Goal: Communication & Community: Connect with others

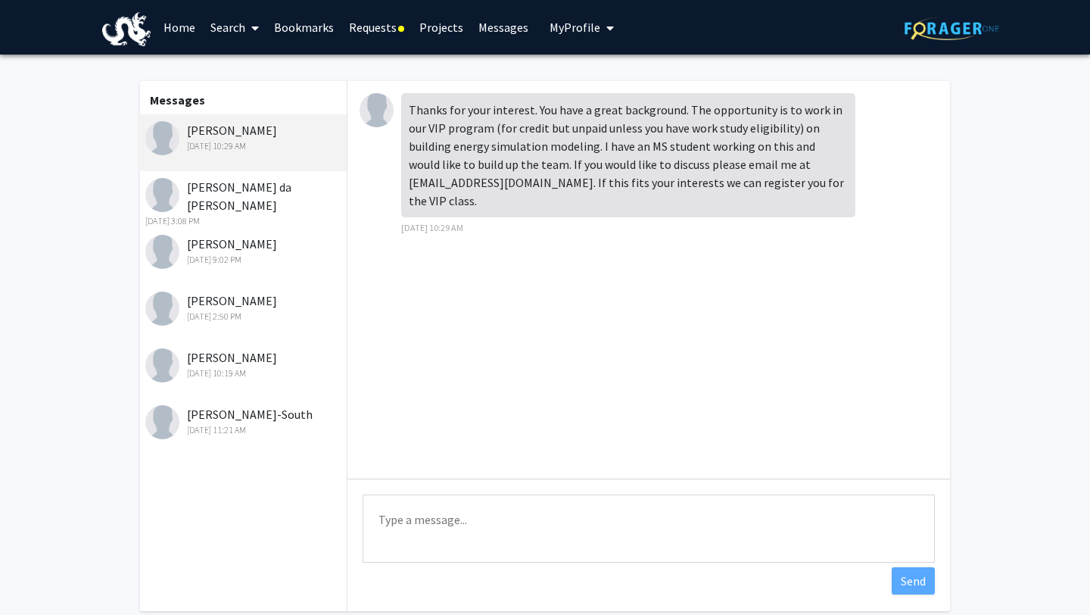
click at [434, 185] on div "Thanks for your interest. You have a great background. The opportunity is to wo…" at bounding box center [628, 155] width 454 height 124
click at [437, 185] on div "Thanks for your interest. You have a great background. The opportunity is to wo…" at bounding box center [628, 155] width 454 height 124
drag, startPoint x: 437, startPoint y: 185, endPoint x: 501, endPoint y: 191, distance: 64.6
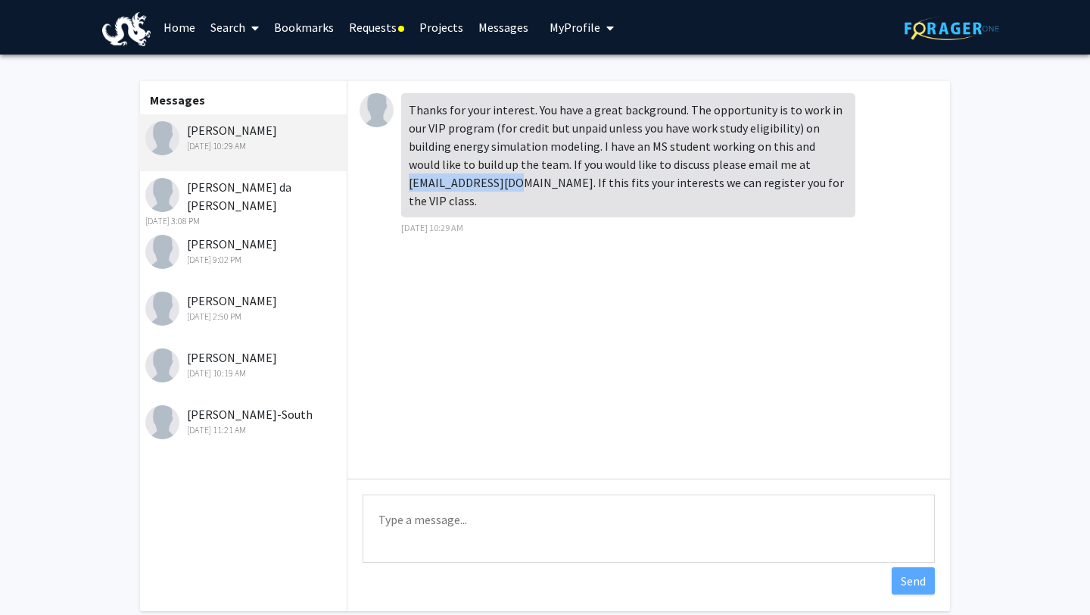
click at [501, 191] on div "Thanks for your interest. You have a great background. The opportunity is to wo…" at bounding box center [628, 155] width 454 height 124
copy div "[EMAIL_ADDRESS][DOMAIN_NAME]"
